Goal: Find contact information: Find contact information

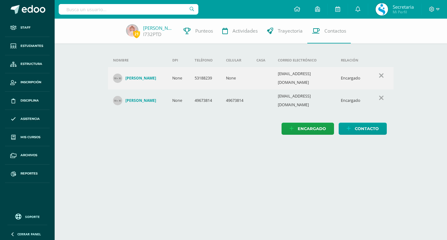
click at [100, 12] on input "text" at bounding box center [129, 9] width 140 height 11
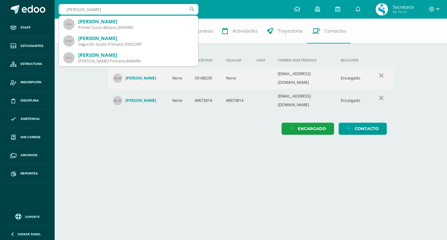
type input "[PERSON_NAME]"
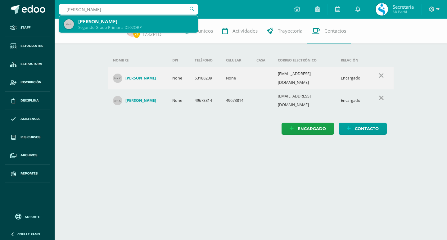
click at [97, 20] on div "[PERSON_NAME]" at bounding box center [135, 21] width 115 height 7
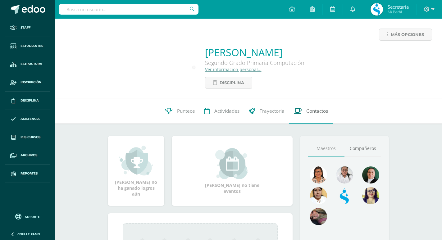
click at [308, 109] on span "Contactos" at bounding box center [317, 111] width 22 height 7
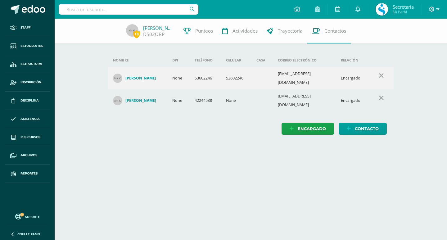
click at [202, 78] on td "53602246" at bounding box center [205, 78] width 31 height 22
